Goal: Register for event/course

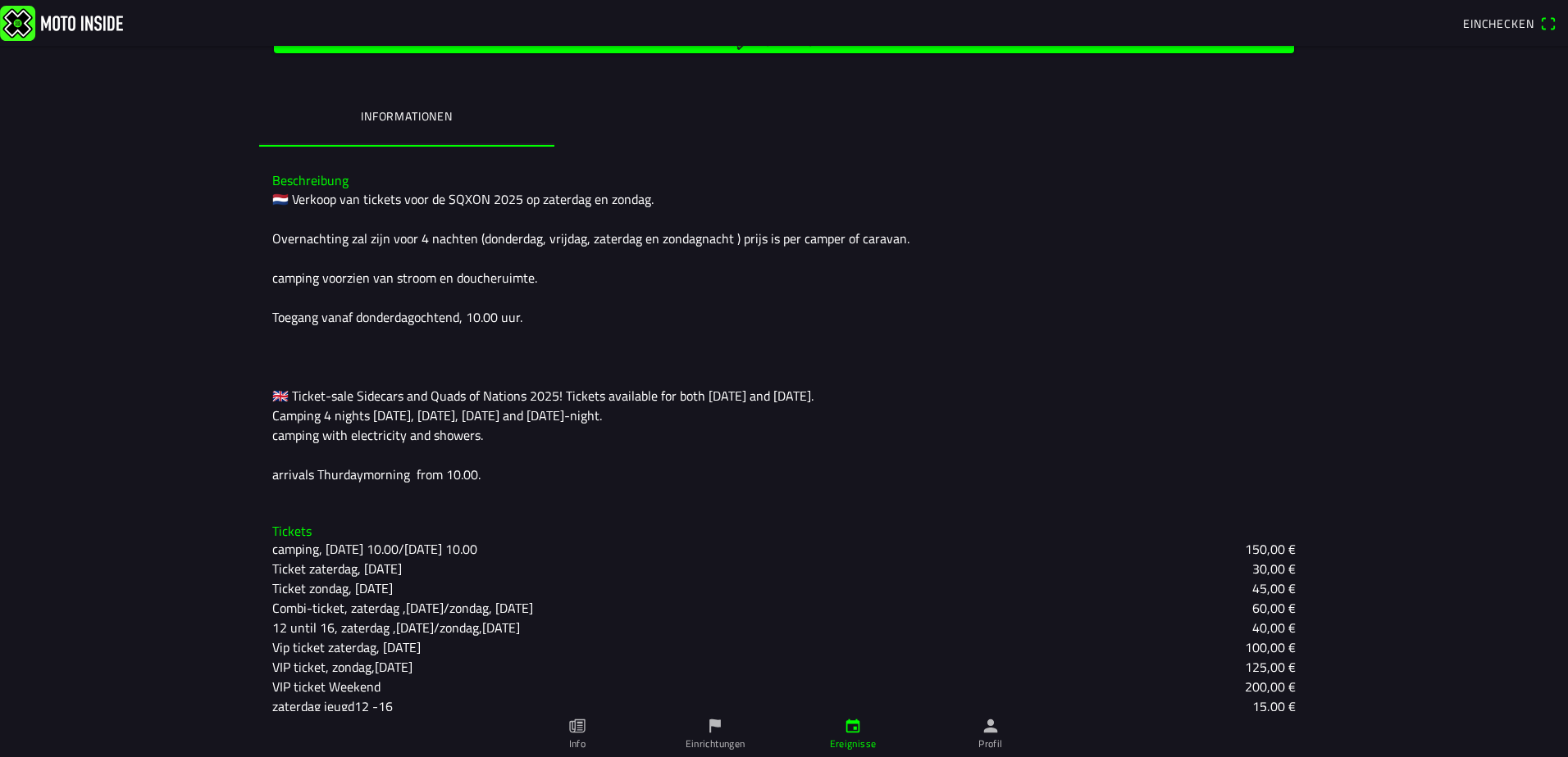
scroll to position [391, 0]
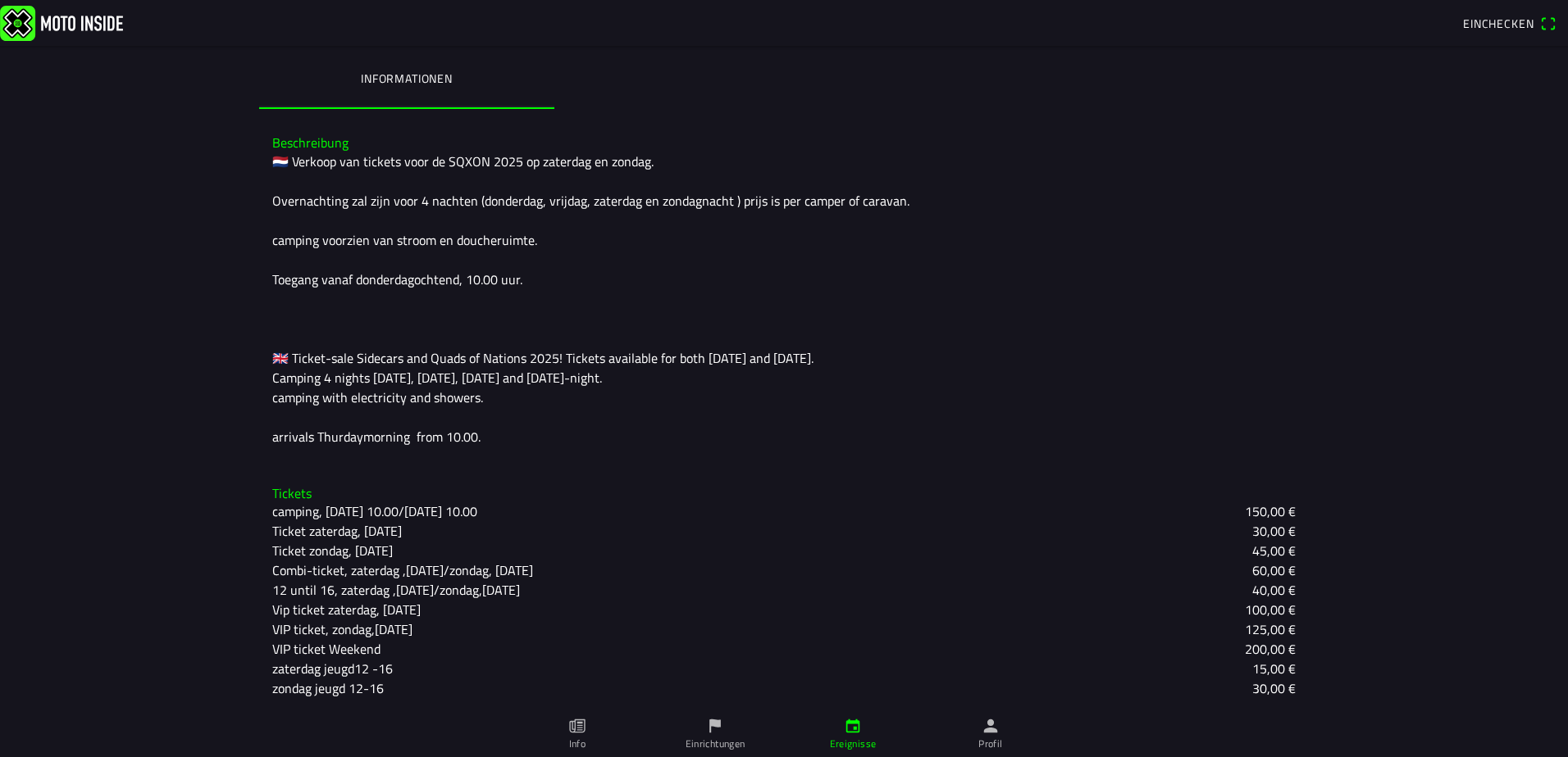
drag, startPoint x: 407, startPoint y: 359, endPoint x: 667, endPoint y: 394, distance: 262.3
click at [666, 394] on div "🇳🇱 Verkoop van tickets voor de SQXON 2025 op zaterdag en zondag. Overnachting z…" at bounding box center [784, 299] width 1023 height 295
click at [667, 394] on div "🇳🇱 Verkoop van tickets voor de SQXON 2025 op zaterdag en zondag. Overnachting z…" at bounding box center [784, 299] width 1023 height 295
drag, startPoint x: 522, startPoint y: 513, endPoint x: 577, endPoint y: 512, distance: 55.0
click at [577, 512] on div "camping, Thursday 10.00/Monday 10.00 150,00 €" at bounding box center [784, 511] width 1023 height 20
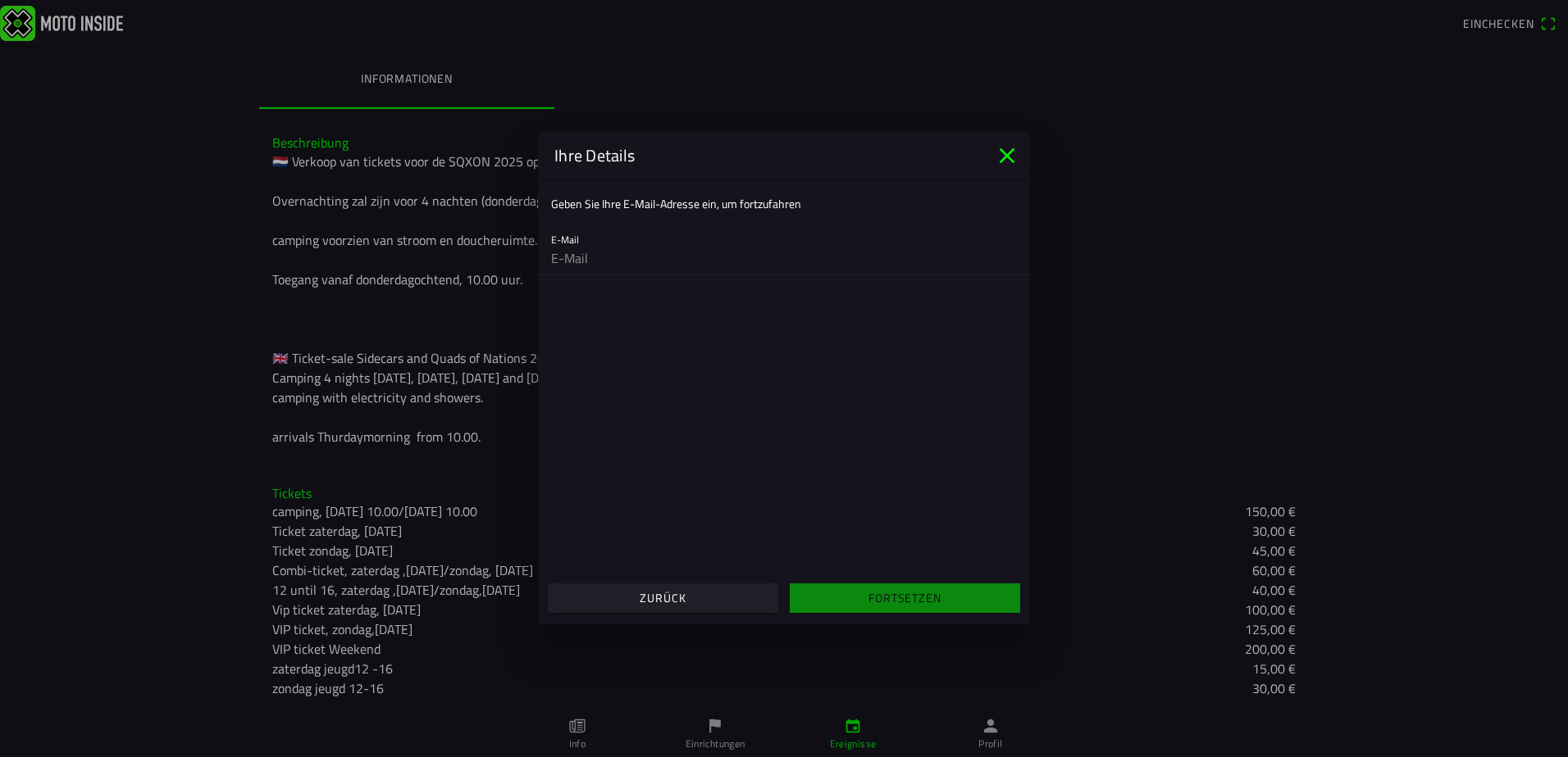
click at [577, 512] on main "Geben Sie Ihre E-Mail-Adresse ein, um fortzufahren E-Mail" at bounding box center [784, 376] width 492 height 394
click at [1000, 156] on icon "close" at bounding box center [1007, 155] width 26 height 26
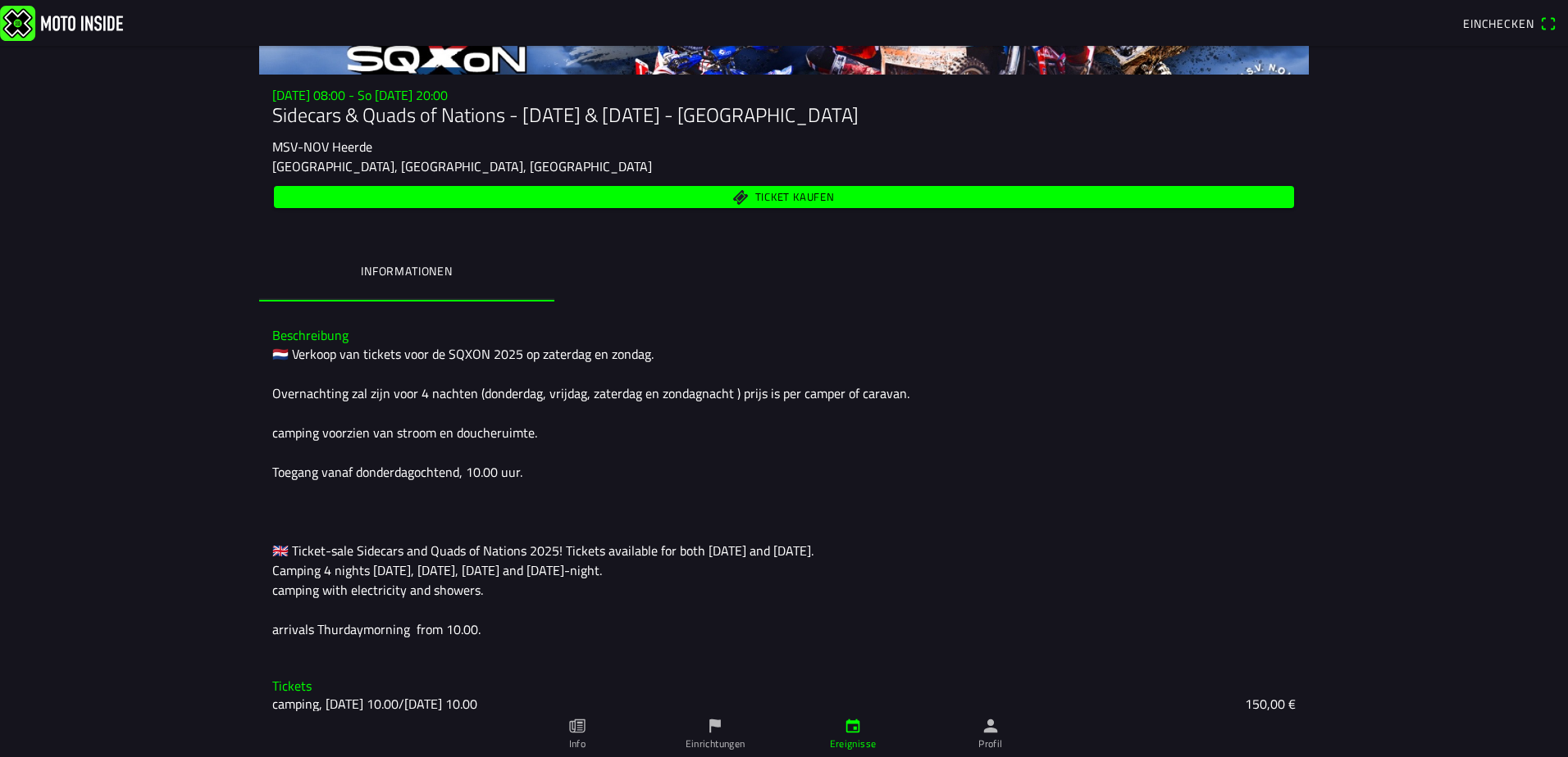
scroll to position [227, 0]
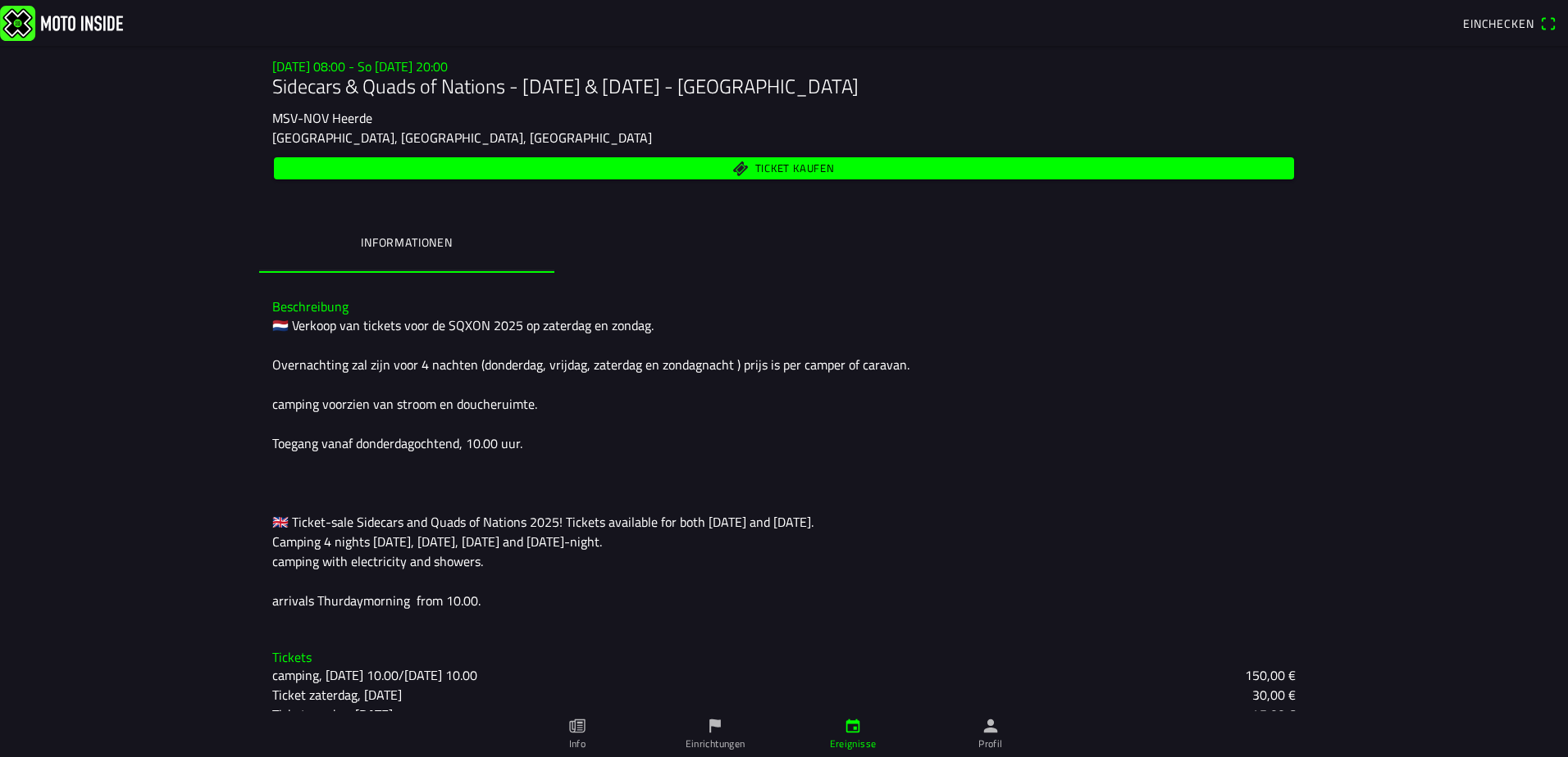
drag, startPoint x: 399, startPoint y: 367, endPoint x: 541, endPoint y: 384, distance: 143.0
click at [539, 384] on div "🇳🇱 Verkoop van tickets voor de SQXON 2025 op zaterdag en zondag. Overnachting z…" at bounding box center [784, 463] width 1023 height 295
drag, startPoint x: 539, startPoint y: 442, endPoint x: 270, endPoint y: 317, distance: 296.6
click at [273, 316] on div "🇳🇱 Verkoop van tickets voor de SQXON 2025 op zaterdag en zondag. Overnachting z…" at bounding box center [784, 463] width 1023 height 295
drag, startPoint x: 270, startPoint y: 317, endPoint x: 518, endPoint y: 448, distance: 280.5
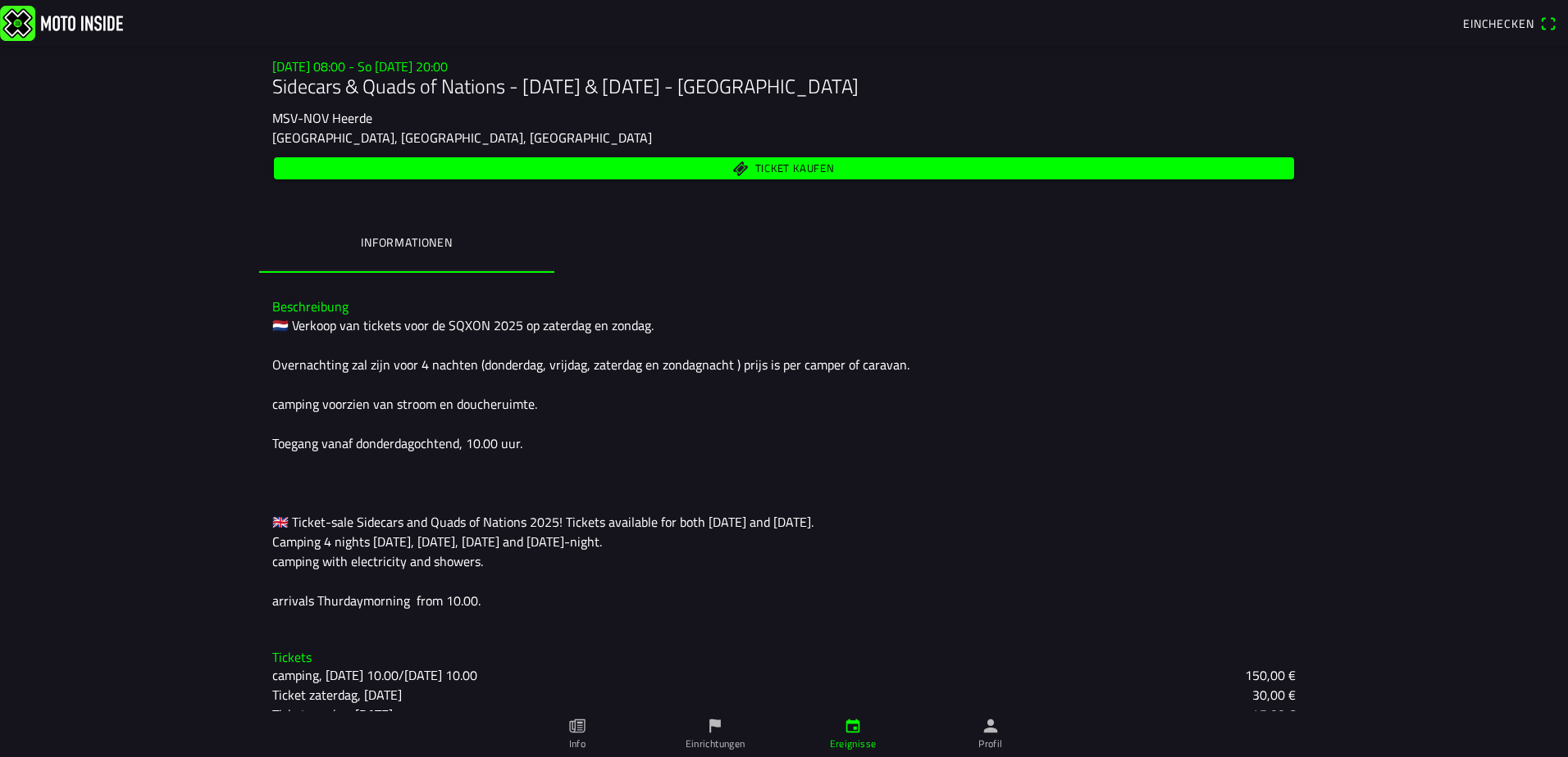
click at [495, 446] on div "🇳🇱 Verkoop van tickets voor de SQXON 2025 op zaterdag en zondag. Overnachting z…" at bounding box center [784, 463] width 1023 height 295
drag, startPoint x: 556, startPoint y: 454, endPoint x: 213, endPoint y: 290, distance: 380.2
click at [214, 289] on main "Sa 27 Sep. - 08:00 - So 28 Sep. - 20:00 Sidecars & Quads of Nations - 27 & 28 S…" at bounding box center [784, 402] width 1568 height 712
drag, startPoint x: 241, startPoint y: 289, endPoint x: 433, endPoint y: 383, distance: 213.8
click at [431, 383] on main "Sa 27 Sep. - 08:00 - So 28 Sep. - 20:00 Sidecars & Quads of Nations - 27 & 28 S…" at bounding box center [784, 402] width 1568 height 712
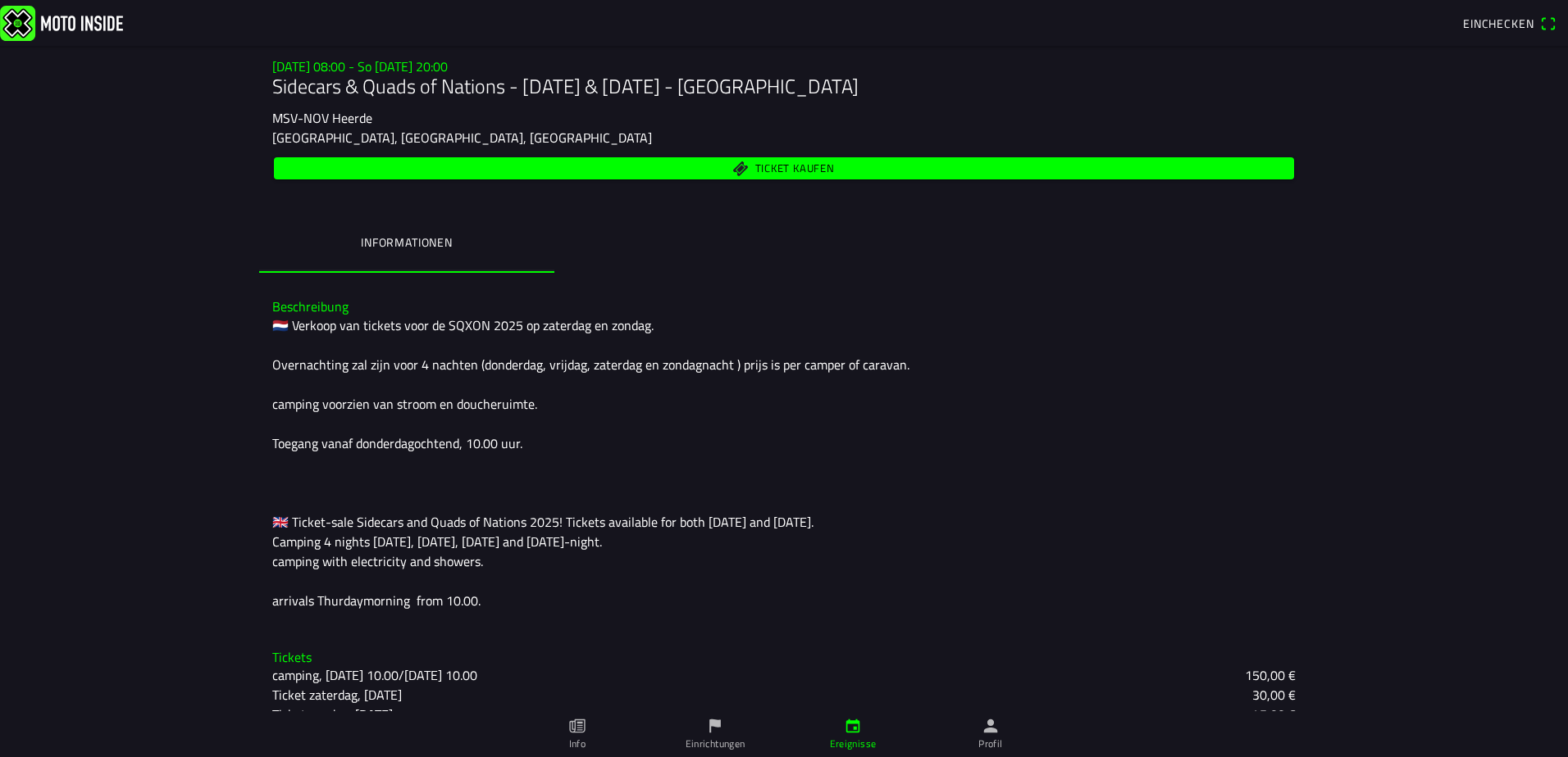
click at [433, 383] on div "🇳🇱 Verkoop van tickets voor de SQXON 2025 op zaterdag en zondag. Overnachting z…" at bounding box center [784, 463] width 1023 height 295
drag, startPoint x: 427, startPoint y: 402, endPoint x: 416, endPoint y: 401, distance: 11.0
drag, startPoint x: 416, startPoint y: 401, endPoint x: 305, endPoint y: 366, distance: 116.4
click at [305, 363] on div "🇳🇱 Verkoop van tickets voor de SQXON 2025 op zaterdag en zondag. Overnachting z…" at bounding box center [784, 463] width 1023 height 295
drag, startPoint x: 449, startPoint y: 361, endPoint x: 765, endPoint y: 354, distance: 316.1
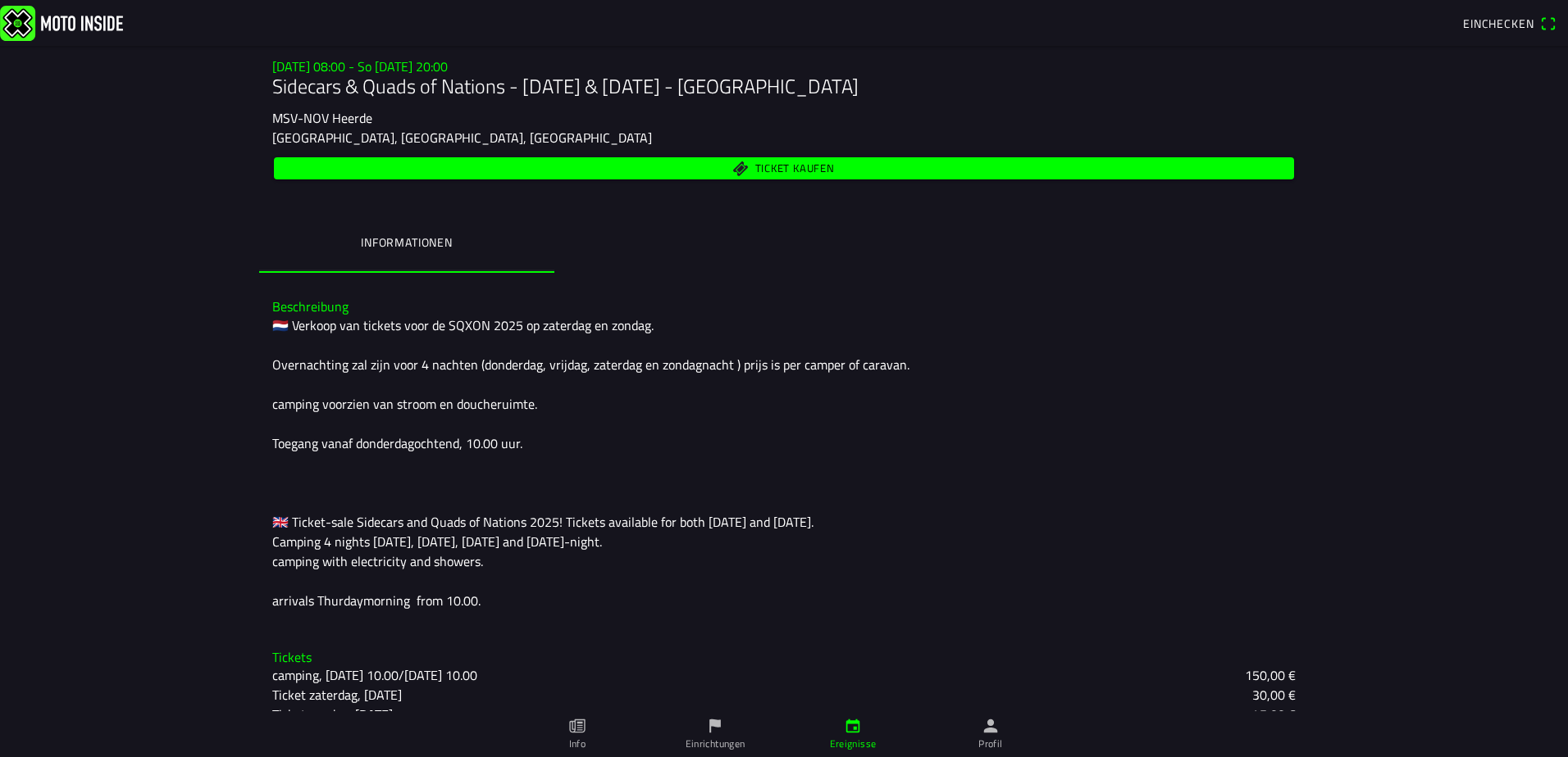
click at [756, 356] on div "🇳🇱 Verkoop van tickets voor de SQXON 2025 op zaterdag en zondag. Overnachting z…" at bounding box center [784, 463] width 1023 height 295
click at [765, 355] on div "🇳🇱 Verkoop van tickets voor de SQXON 2025 op zaterdag en zondag. Overnachting z…" at bounding box center [784, 463] width 1023 height 295
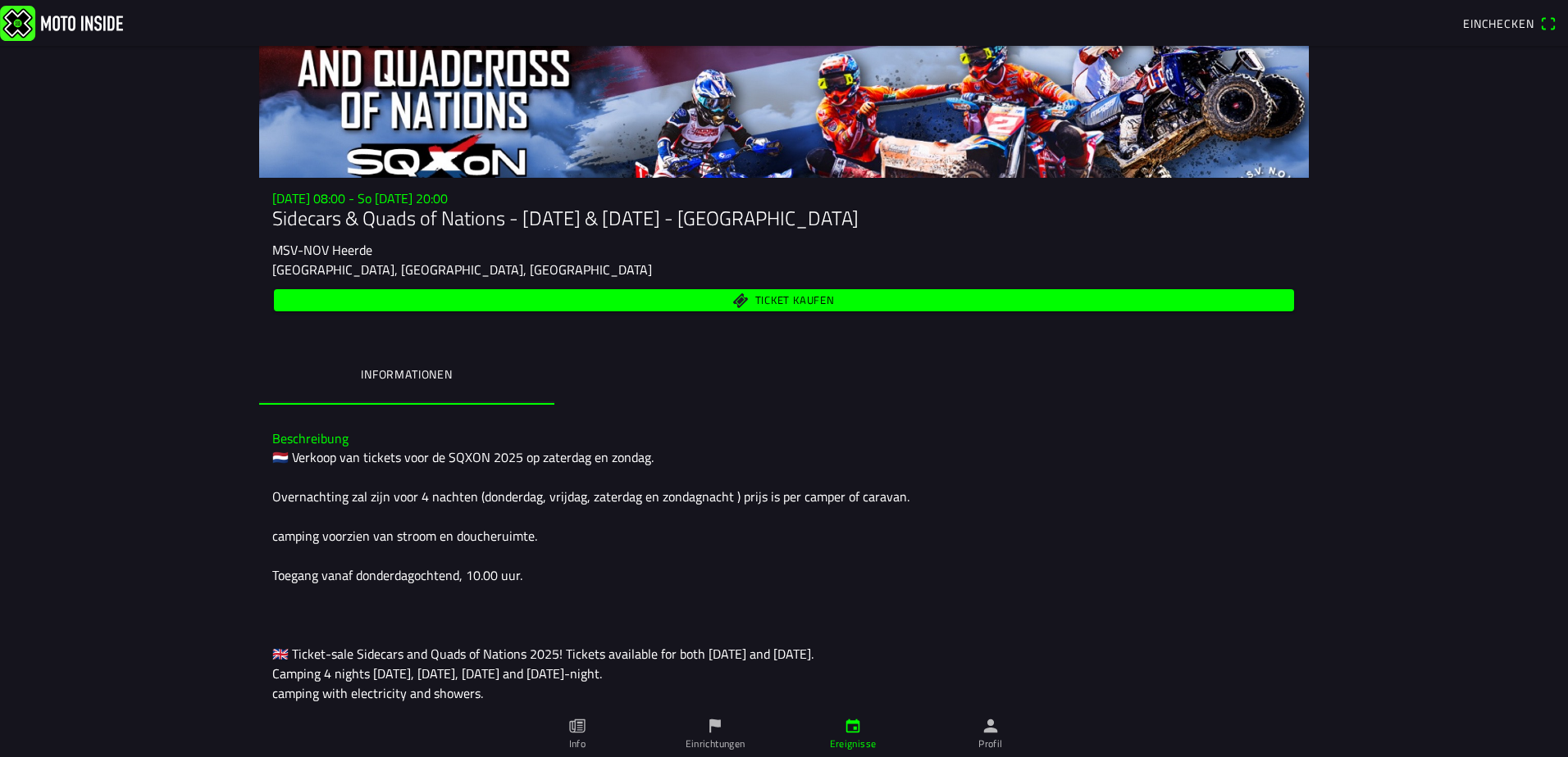
scroll to position [63, 0]
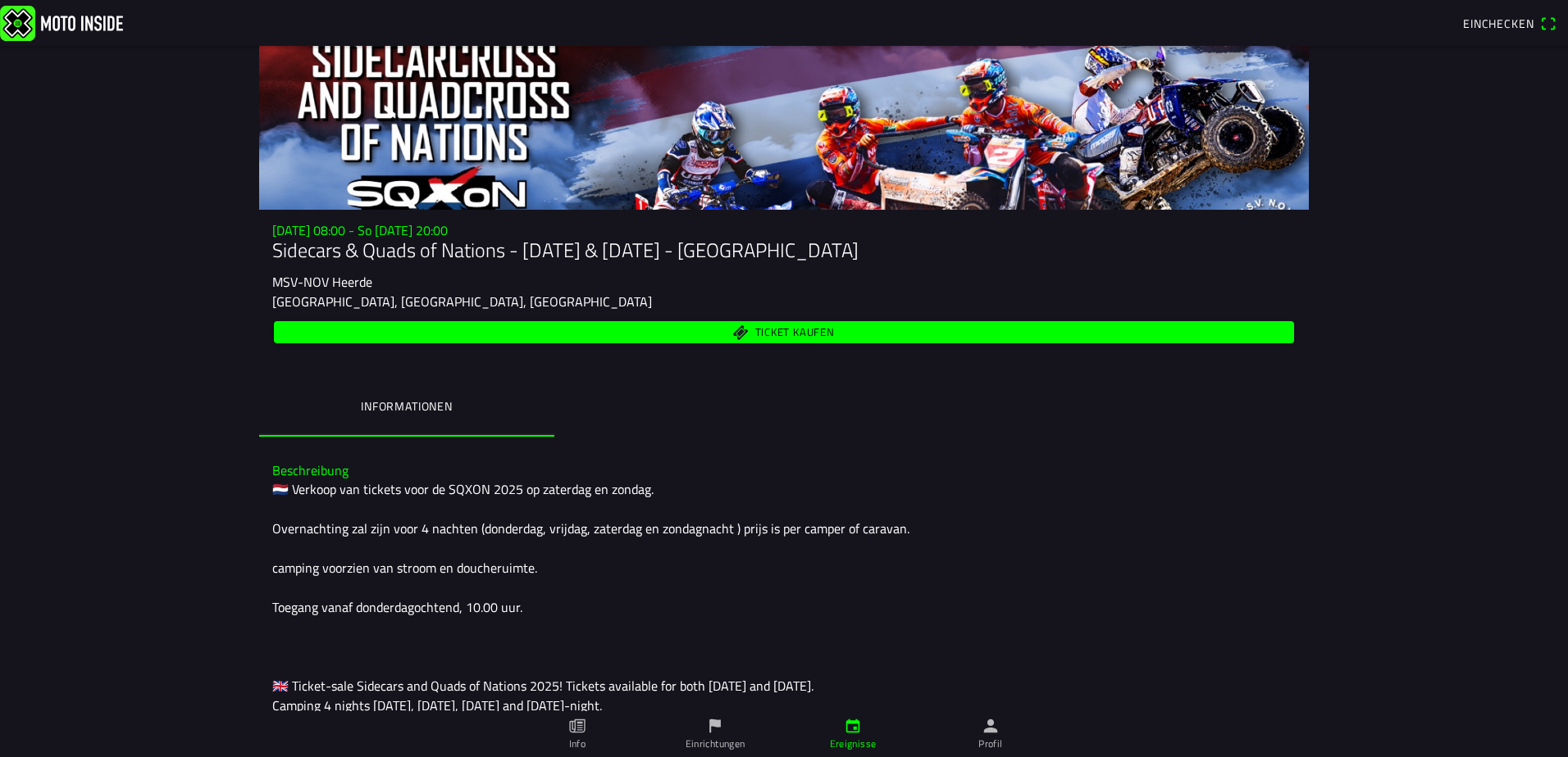
click at [756, 327] on span "Ticket kaufen" at bounding box center [795, 332] width 80 height 11
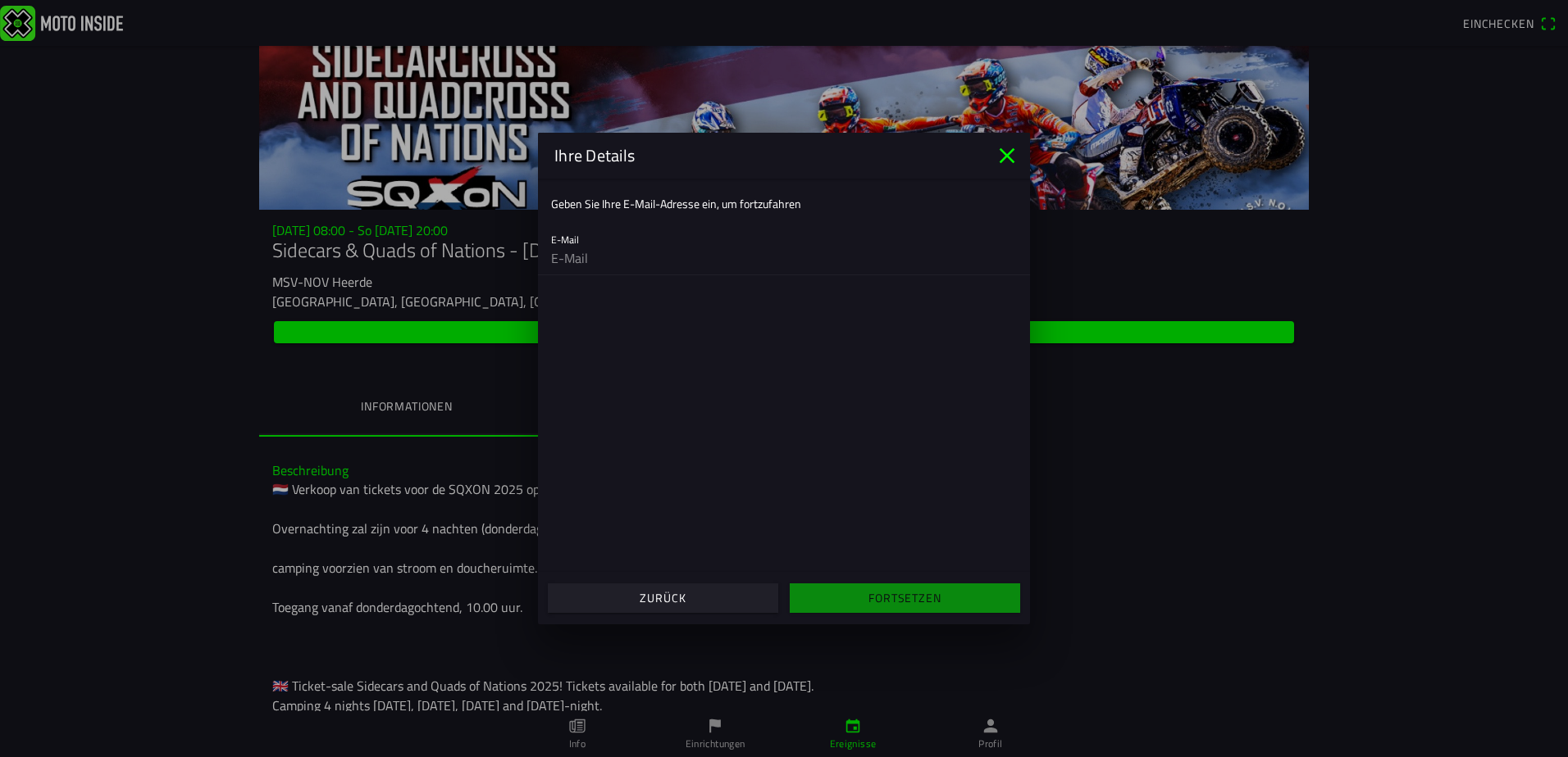
click at [622, 263] on input "email" at bounding box center [784, 258] width 465 height 33
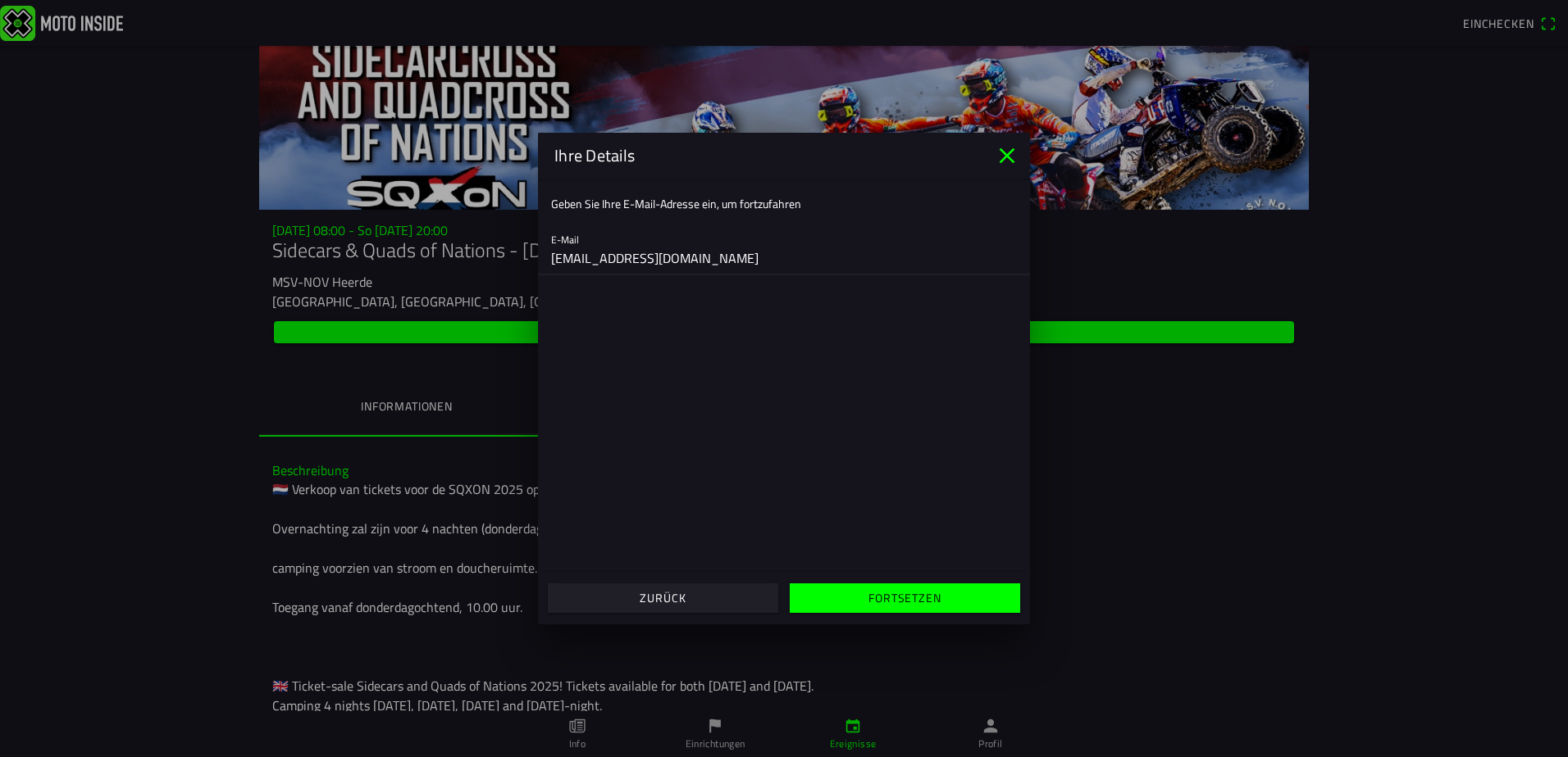
type input "manuel.staud@gmx.de"
click at [925, 499] on main "Geben Sie Ihre E-Mail-Adresse ein, um fortzufahren E-Mail manuel.staud@gmx.de" at bounding box center [784, 376] width 492 height 394
click at [0, 0] on slot "Fortsetzen" at bounding box center [0, 0] width 0 height 0
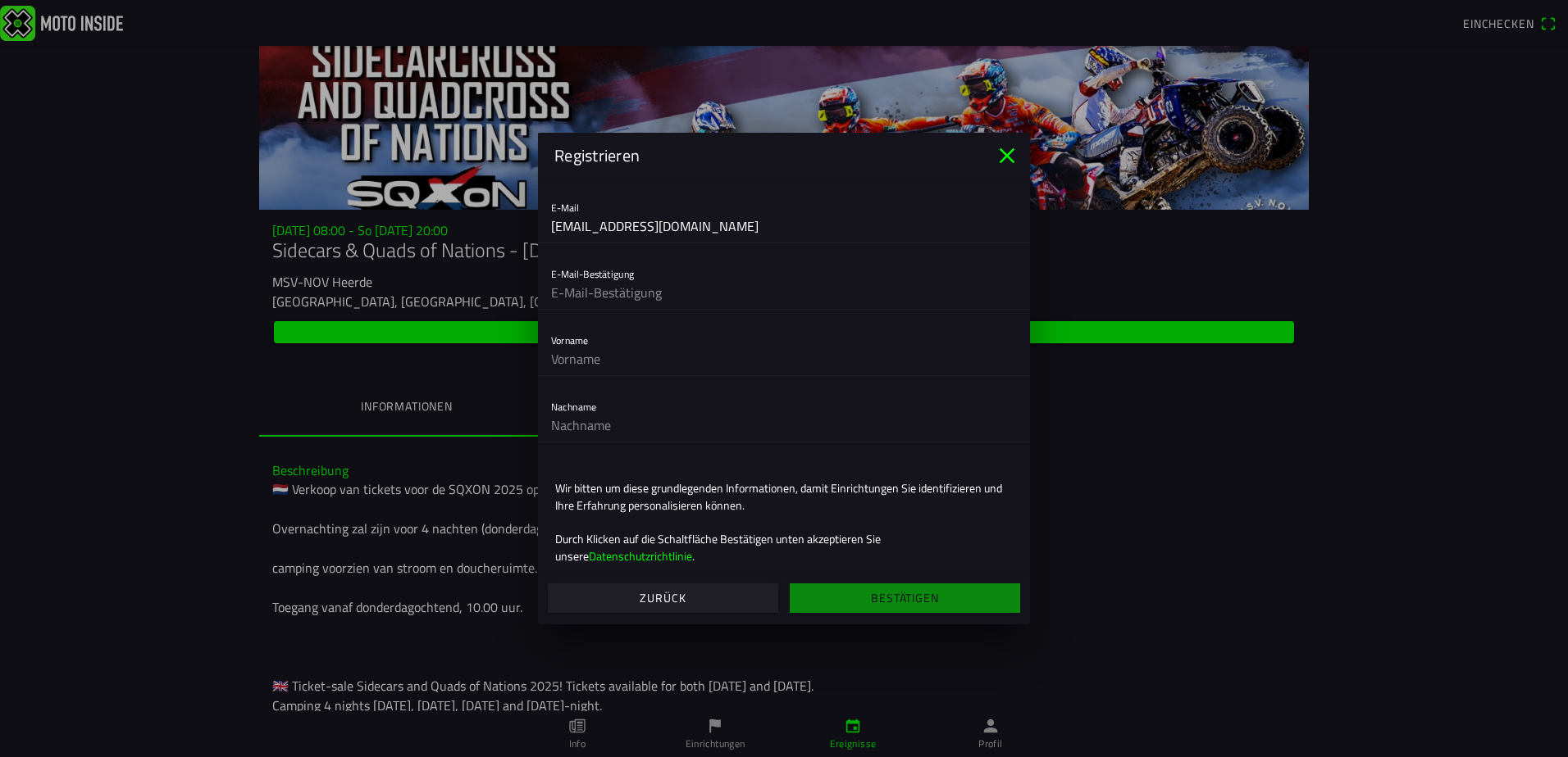
scroll to position [69, 0]
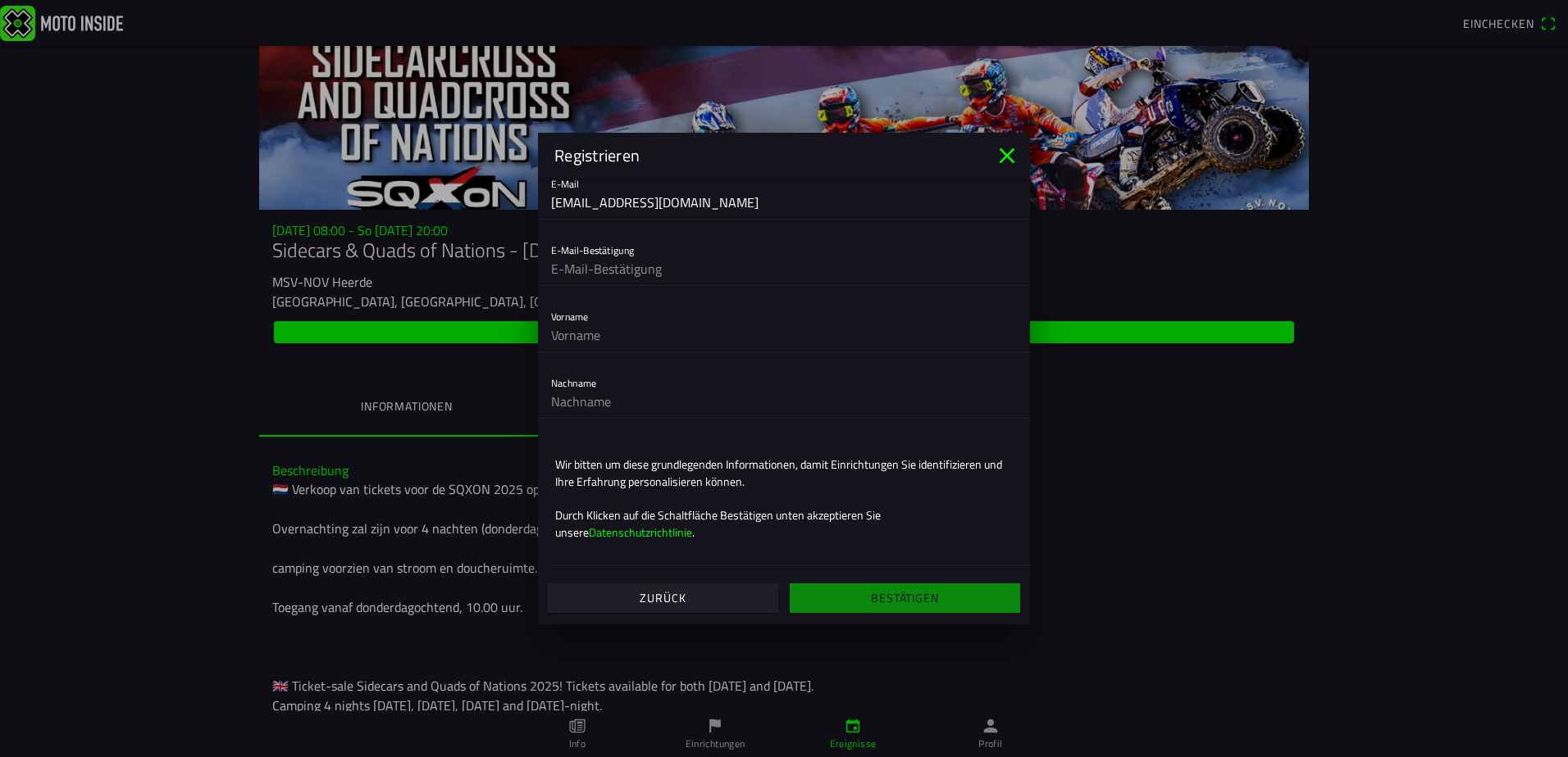
click at [1010, 150] on icon "close" at bounding box center [1007, 155] width 26 height 26
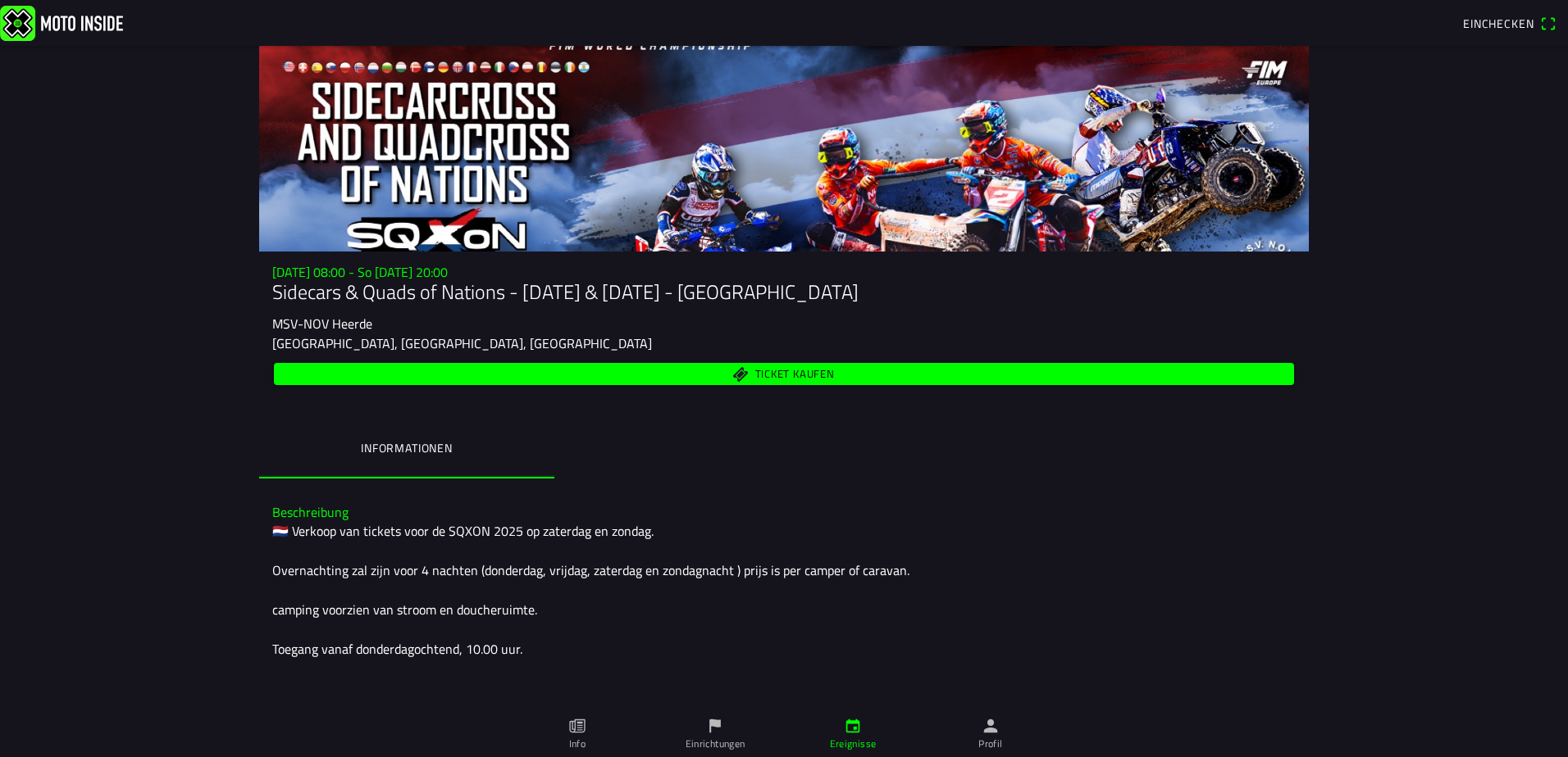
scroll to position [0, 0]
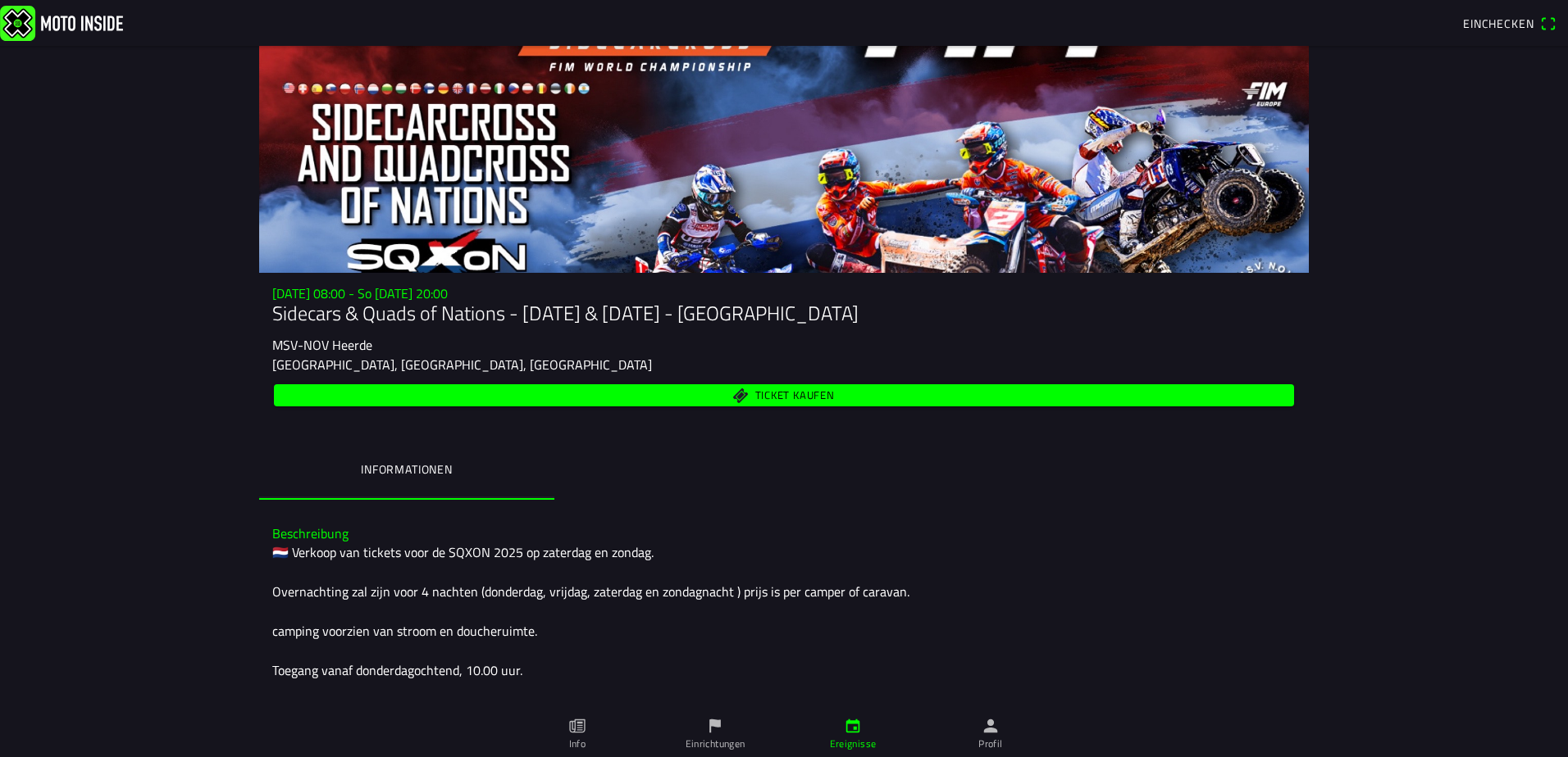
drag, startPoint x: 231, startPoint y: 81, endPoint x: 249, endPoint y: 82, distance: 18.0
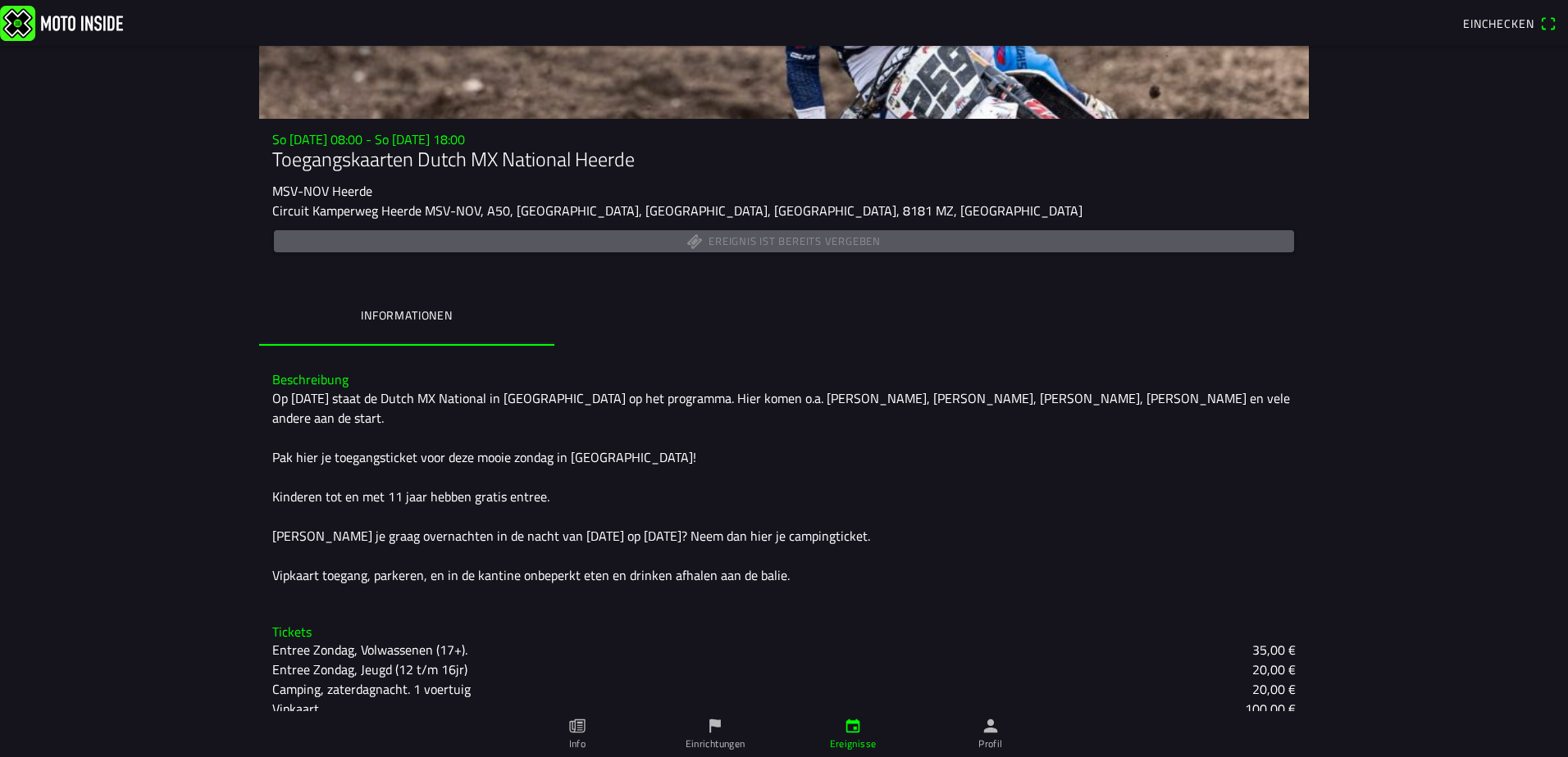
scroll to position [154, 0]
